Goal: Submit feedback/report problem

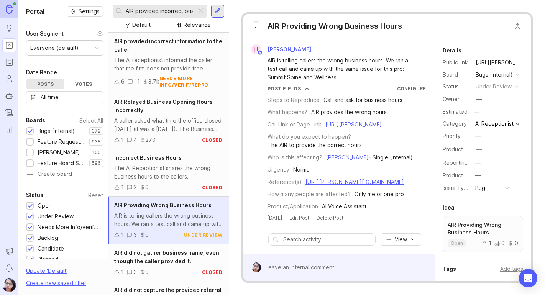
click at [176, 10] on input "AIR provided incorrect business hours" at bounding box center [159, 11] width 67 height 8
click at [201, 13] on div at bounding box center [200, 11] width 9 height 10
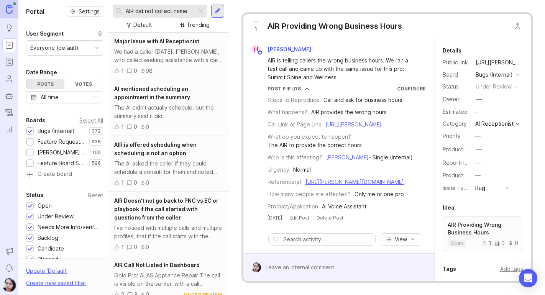
type input "AIR did not collect name"
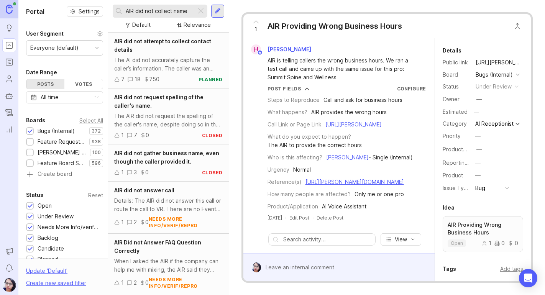
click at [156, 44] on span "AIR did not attempt to collect contact details" at bounding box center [162, 45] width 97 height 15
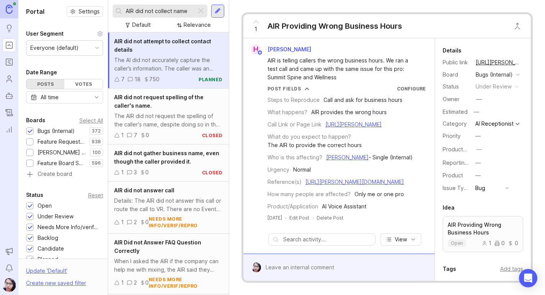
click at [156, 44] on span "AIR did not attempt to collect contact details" at bounding box center [162, 45] width 97 height 15
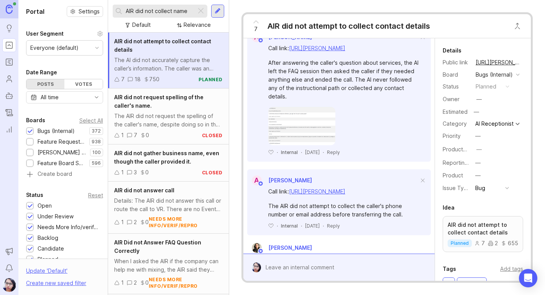
scroll to position [345, 0]
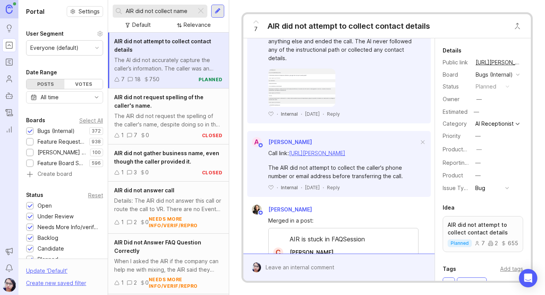
click at [309, 107] on img at bounding box center [301, 88] width 67 height 38
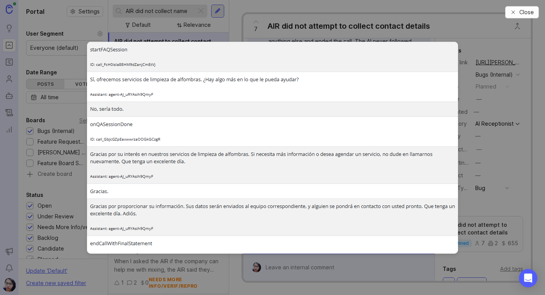
click at [513, 9] on icon "button" at bounding box center [513, 12] width 6 height 6
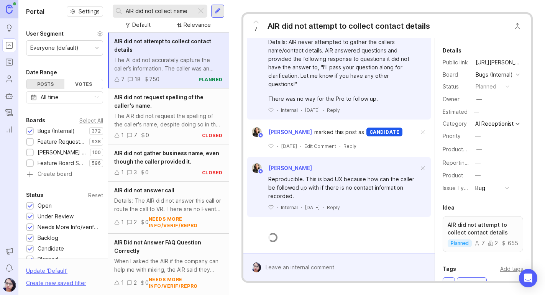
scroll to position [3976, 0]
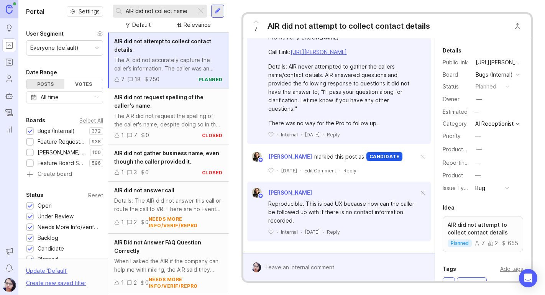
click at [305, 262] on div at bounding box center [344, 267] width 167 height 15
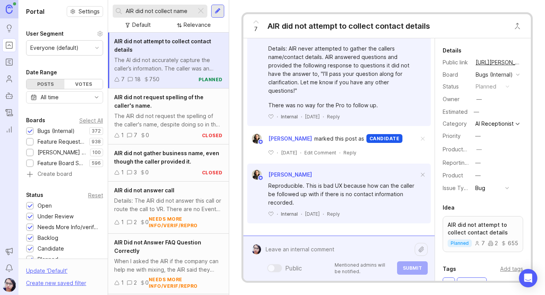
scroll to position [3980, 0]
paste textarea "AIR did not ask the caller for their name at all, and skipped the instructions …"
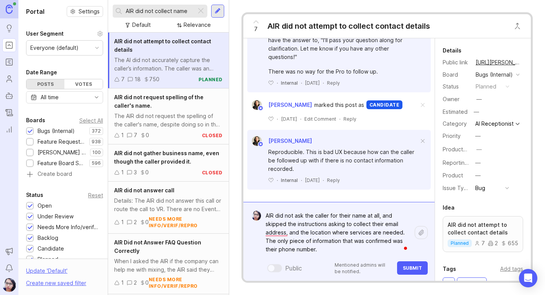
click at [330, 250] on textarea "AIR did not ask the caller for their name at all, and skipped the instructions …" at bounding box center [338, 233] width 154 height 48
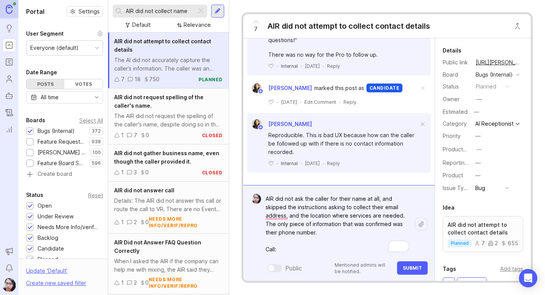
paste textarea "[URL][PERSON_NAME]"
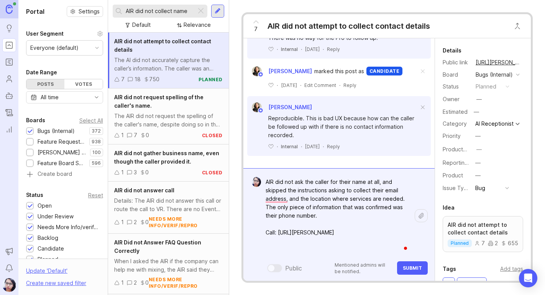
click at [341, 248] on textarea "AIR did not ask the caller for their name at all, and skipped the instructions …" at bounding box center [338, 216] width 154 height 82
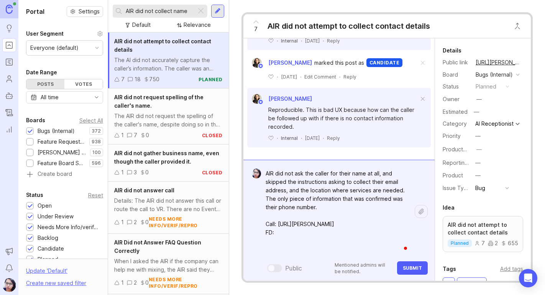
paste textarea "[URL][PERSON_NAME][DOMAIN_NAME]"
type textarea "AIR did not ask the caller for their name at all, and skipped the instructions …"
click at [411, 270] on span "Submit" at bounding box center [412, 268] width 19 height 6
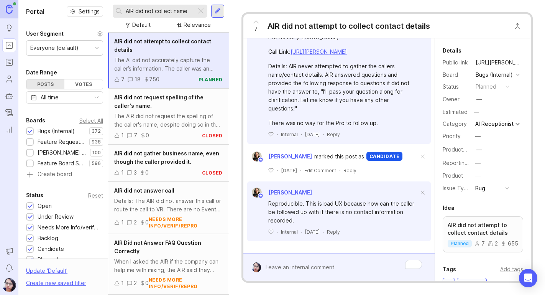
scroll to position [4107, 0]
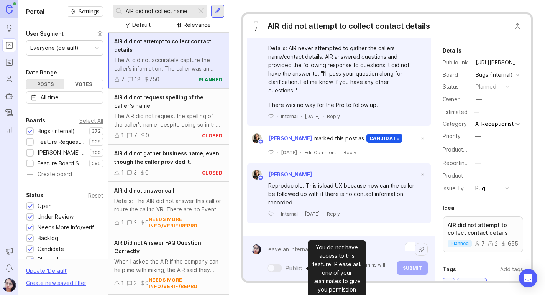
click at [291, 265] on div "Public Mentioned admins will be notified. Submit" at bounding box center [344, 258] width 167 height 33
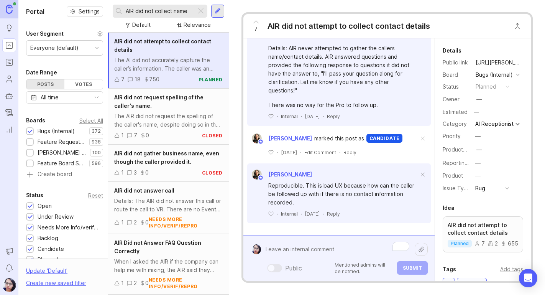
paste textarea "The information in the FAQ says that they renting DJ equipment is offered. But …"
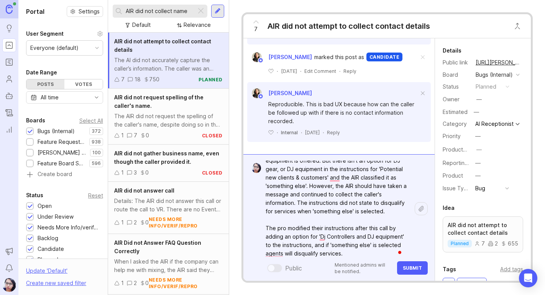
scroll to position [16, 0]
drag, startPoint x: 348, startPoint y: 253, endPoint x: 269, endPoint y: 228, distance: 82.7
click at [269, 228] on textarea "The information in the FAQ says that they renting DJ equipment is offered. But …" at bounding box center [338, 203] width 154 height 116
click at [356, 256] on textarea "The information in the FAQ says that they renting DJ equipment is offered. But …" at bounding box center [338, 203] width 154 height 116
click at [351, 253] on textarea "The information in the FAQ says that they renting DJ equipment is offered. But …" at bounding box center [338, 203] width 154 height 116
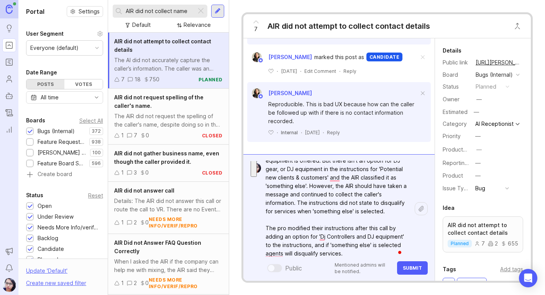
drag, startPoint x: 350, startPoint y: 253, endPoint x: 265, endPoint y: 228, distance: 88.4
click at [265, 228] on textarea "The information in the FAQ says that they renting DJ equipment is offered. But …" at bounding box center [338, 203] width 154 height 116
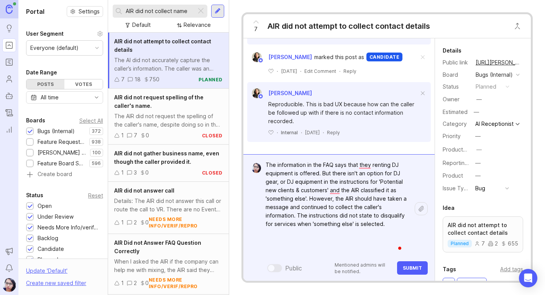
scroll to position [0, 0]
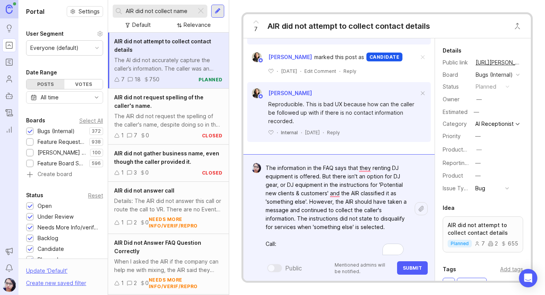
paste textarea "[URL][PERSON_NAME]"
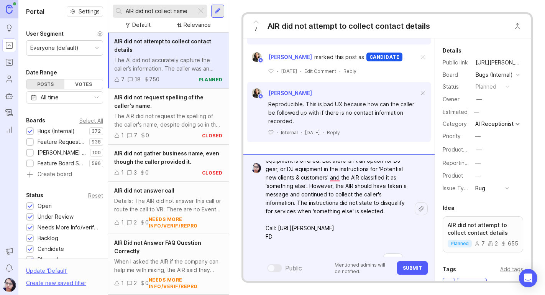
scroll to position [21, 0]
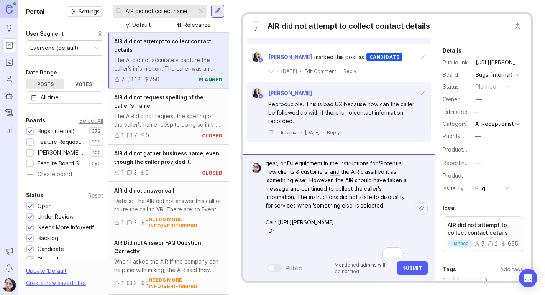
paste textarea "[URL][PERSON_NAME][DOMAIN_NAME]"
type textarea "The information in the FAQ says that they renting DJ equipment is offered. But …"
click at [411, 265] on span "Submit" at bounding box center [412, 268] width 19 height 6
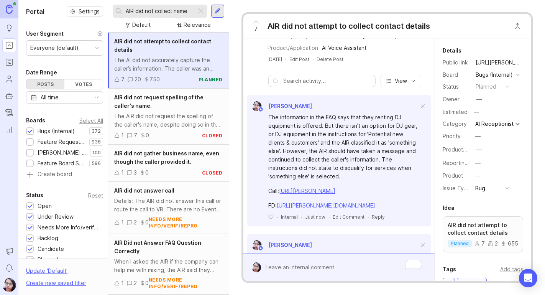
scroll to position [0, 0]
